Goal: Information Seeking & Learning: Learn about a topic

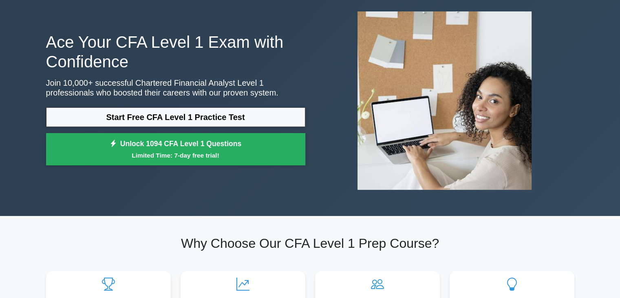
scroll to position [82, 0]
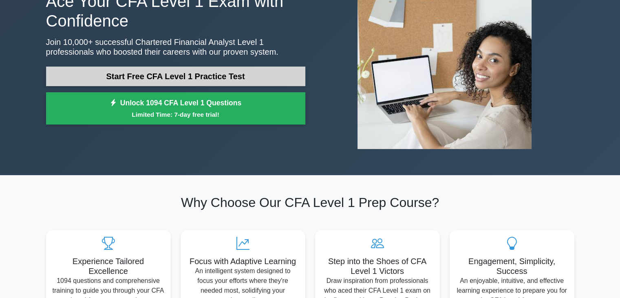
click at [219, 80] on link "Start Free CFA Level 1 Practice Test" at bounding box center [175, 76] width 259 height 20
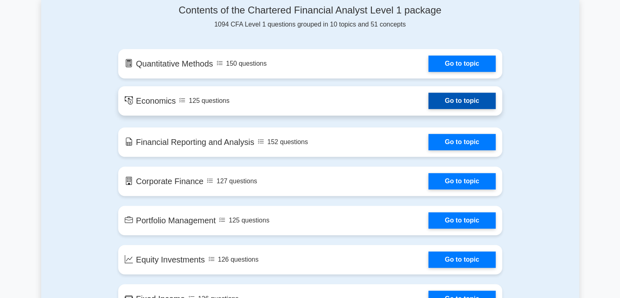
scroll to position [449, 0]
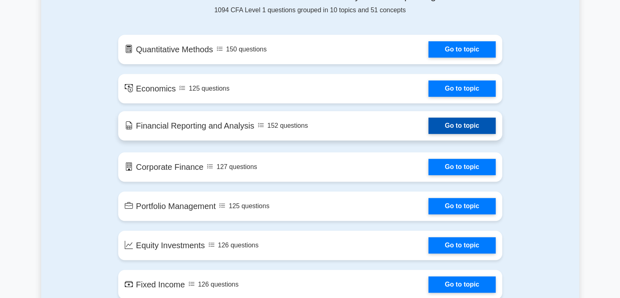
click at [429, 128] on link "Go to topic" at bounding box center [462, 125] width 67 height 16
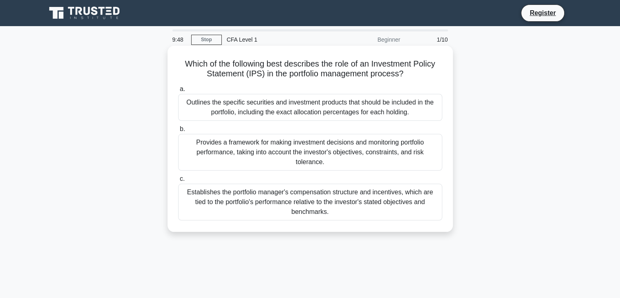
click at [268, 110] on div "Outlines the specific securities and investment products that should be include…" at bounding box center [310, 107] width 264 height 27
click at [178, 92] on input "a. Outlines the specific securities and investment products that should be incl…" at bounding box center [178, 88] width 0 height 5
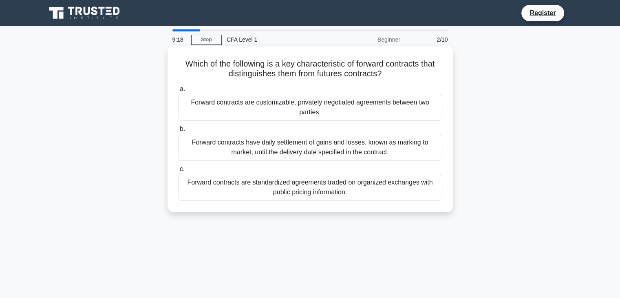
click at [295, 153] on div "Forward contracts have daily settlement of gains and losses, known as marking t…" at bounding box center [310, 147] width 264 height 27
click at [178, 132] on input "b. Forward contracts have daily settlement of gains and losses, known as markin…" at bounding box center [178, 128] width 0 height 5
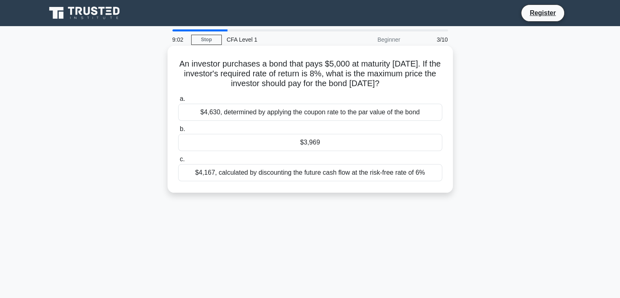
click at [333, 139] on div "$3,969" at bounding box center [310, 142] width 264 height 17
click at [178, 132] on input "b. $3,969" at bounding box center [178, 128] width 0 height 5
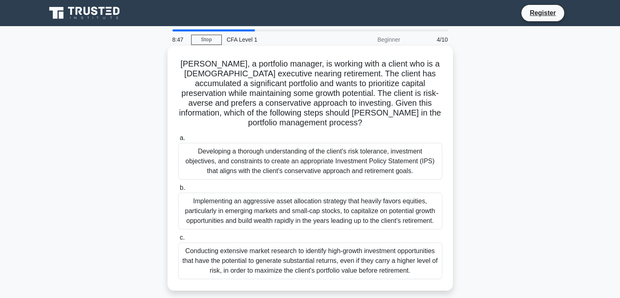
click at [330, 219] on div "Implementing an aggressive asset allocation strategy that heavily favors equiti…" at bounding box center [310, 211] width 264 height 37
click at [178, 190] on input "b. Implementing an aggressive asset allocation strategy that heavily favors equ…" at bounding box center [178, 187] width 0 height 5
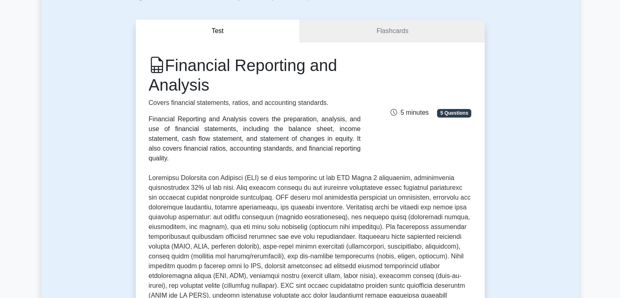
scroll to position [41, 0]
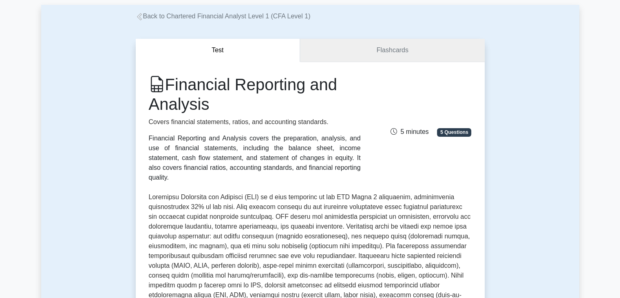
click at [382, 57] on link "Flashcards" at bounding box center [392, 50] width 184 height 23
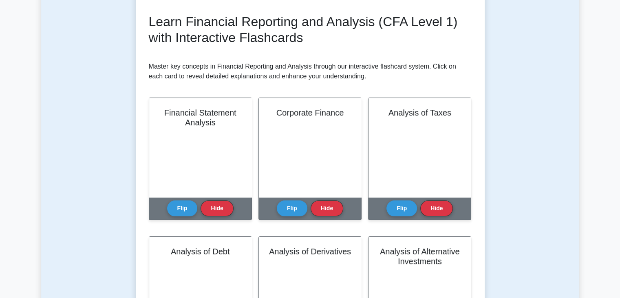
scroll to position [122, 0]
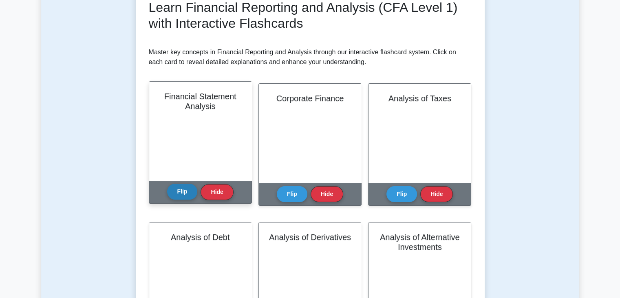
click at [191, 191] on button "Flip" at bounding box center [182, 192] width 31 height 16
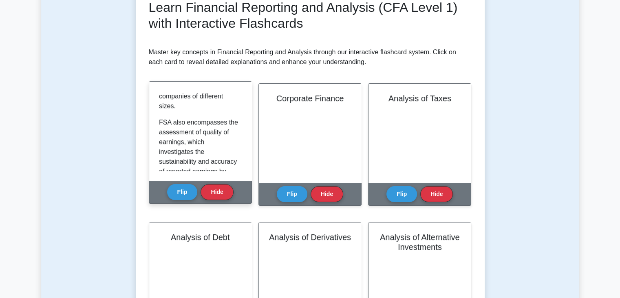
scroll to position [653, 0]
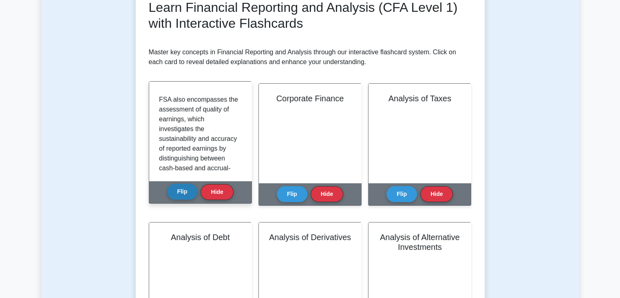
click at [177, 190] on button "Flip" at bounding box center [182, 192] width 31 height 16
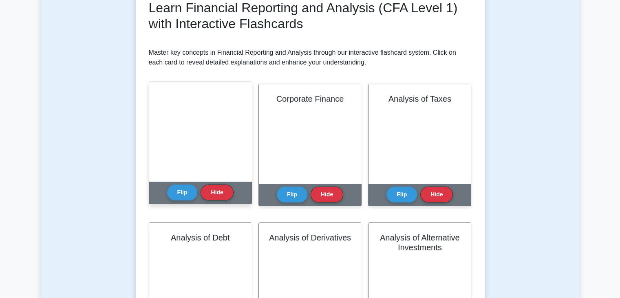
scroll to position [163, 0]
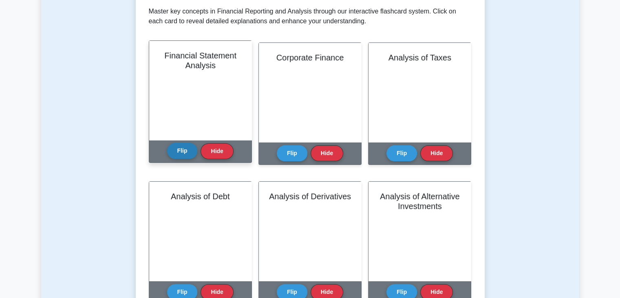
click at [181, 155] on button "Flip" at bounding box center [182, 151] width 31 height 16
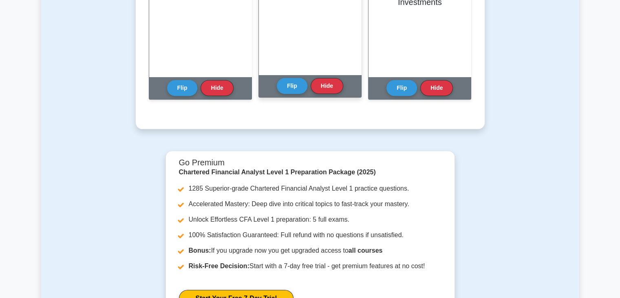
scroll to position [122, 0]
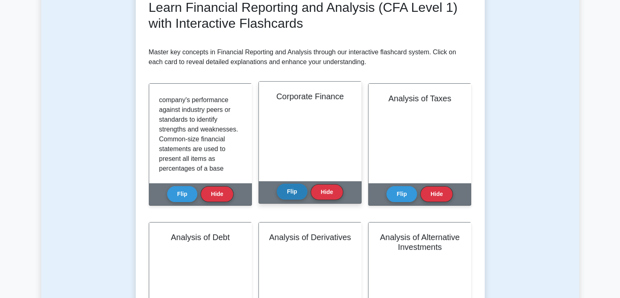
click at [297, 195] on button "Flip" at bounding box center [292, 192] width 31 height 16
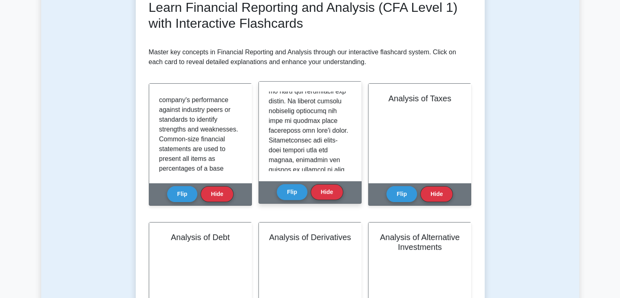
scroll to position [612, 0]
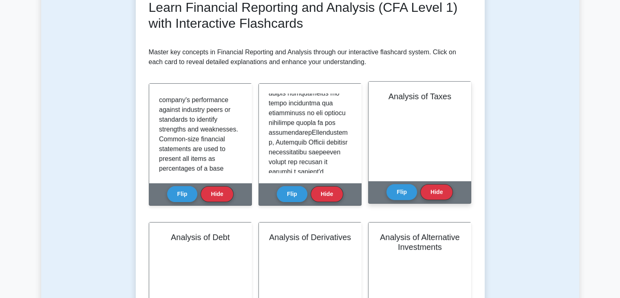
click at [396, 146] on div "Analysis of Taxes" at bounding box center [420, 131] width 102 height 99
click at [399, 198] on button "Flip" at bounding box center [402, 192] width 31 height 16
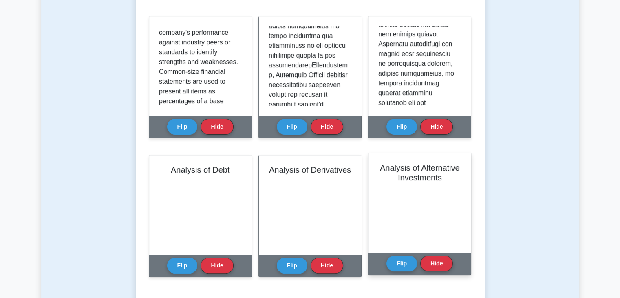
scroll to position [204, 0]
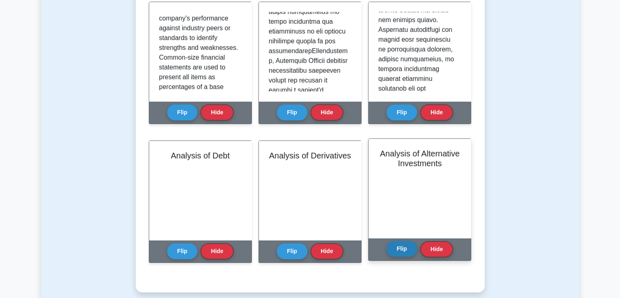
click at [410, 250] on button "Flip" at bounding box center [402, 249] width 31 height 16
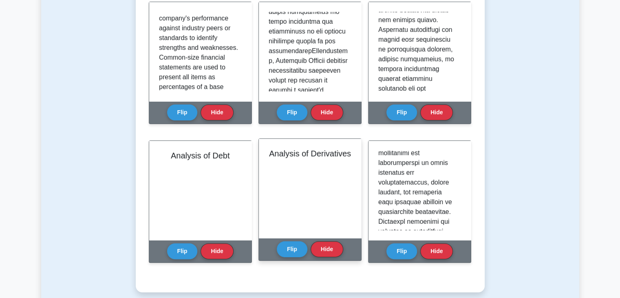
scroll to position [163, 0]
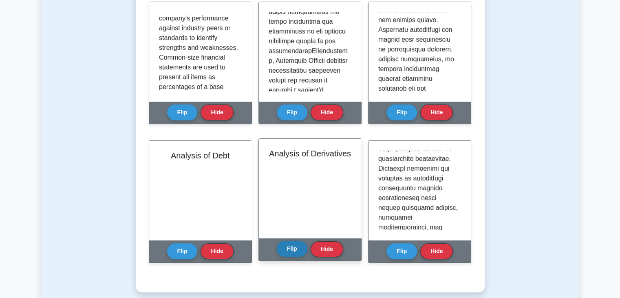
click at [298, 245] on button "Flip" at bounding box center [292, 249] width 31 height 16
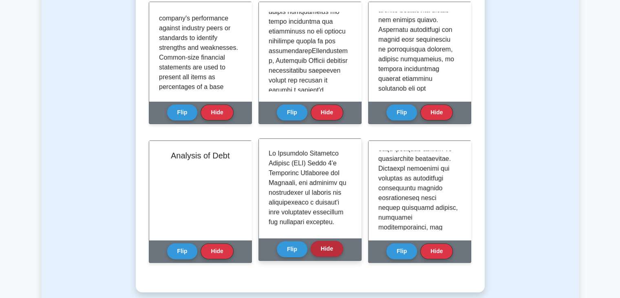
click at [323, 247] on button "Hide" at bounding box center [327, 249] width 33 height 16
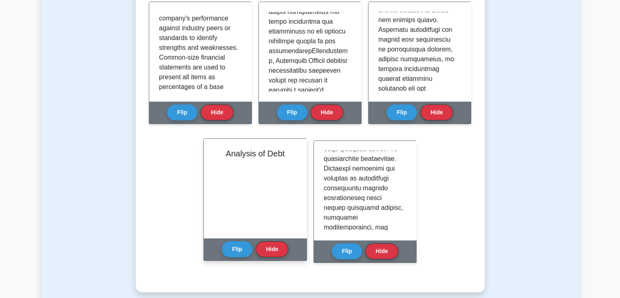
scroll to position [0, 0]
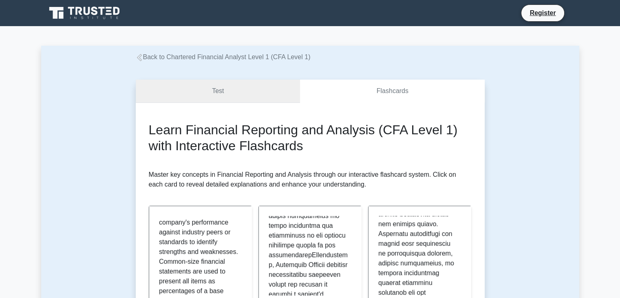
click at [251, 90] on link "Test" at bounding box center [218, 91] width 165 height 23
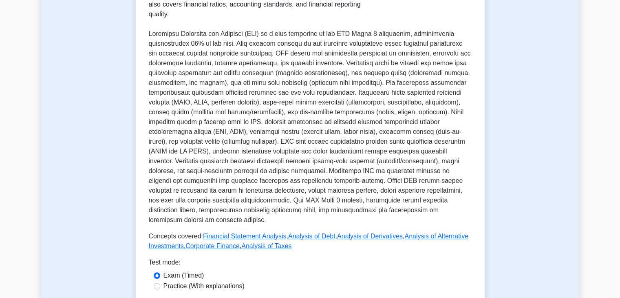
scroll to position [163, 0]
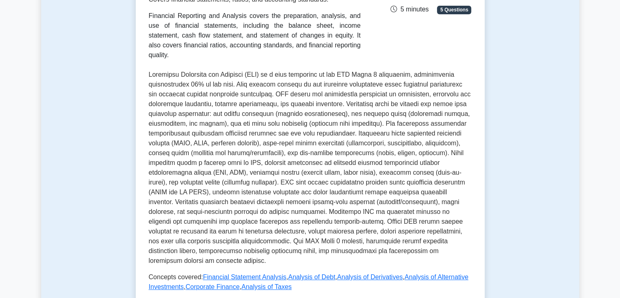
click at [392, 134] on p at bounding box center [310, 168] width 323 height 196
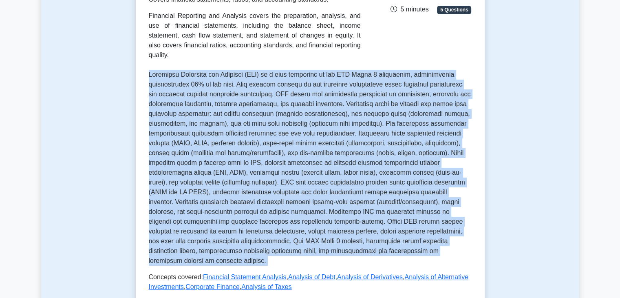
click at [392, 134] on p at bounding box center [310, 168] width 323 height 196
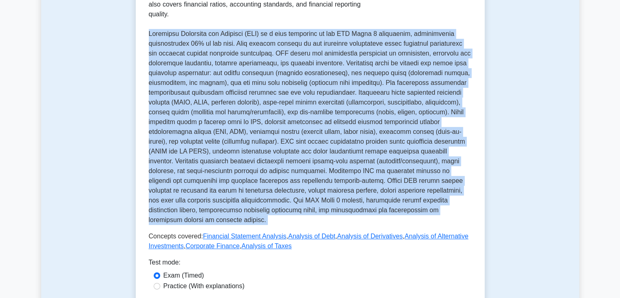
click at [318, 151] on p at bounding box center [310, 127] width 323 height 196
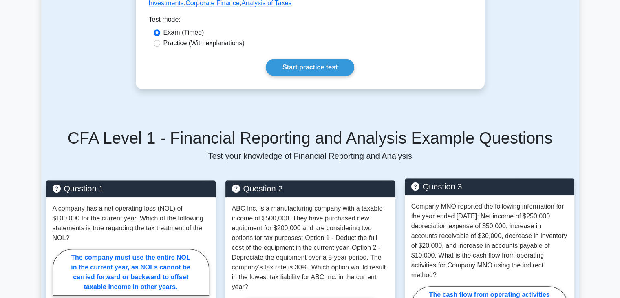
scroll to position [286, 0]
